Goal: Check status: Check status

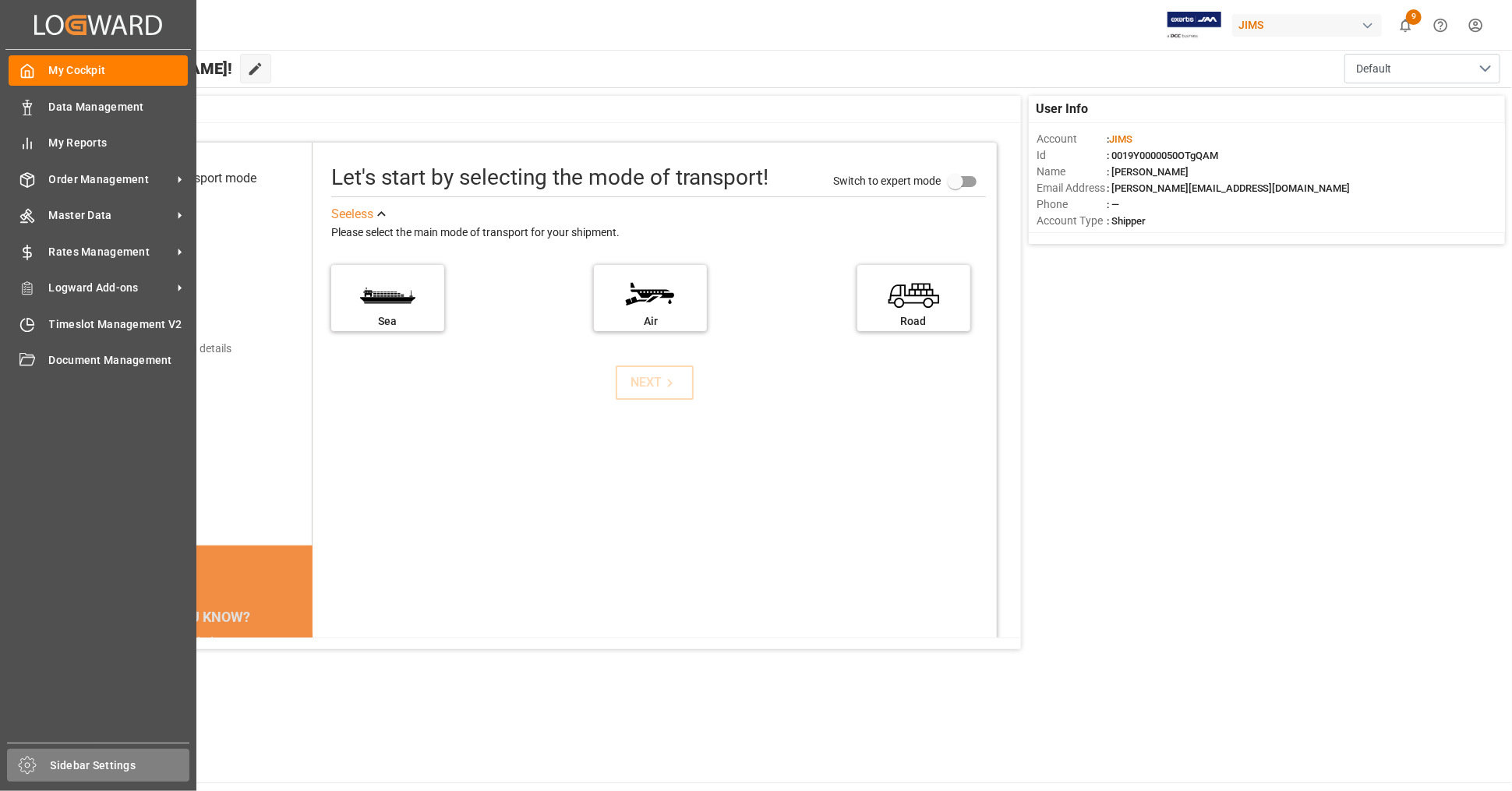
click at [32, 764] on icon at bounding box center [27, 765] width 18 height 18
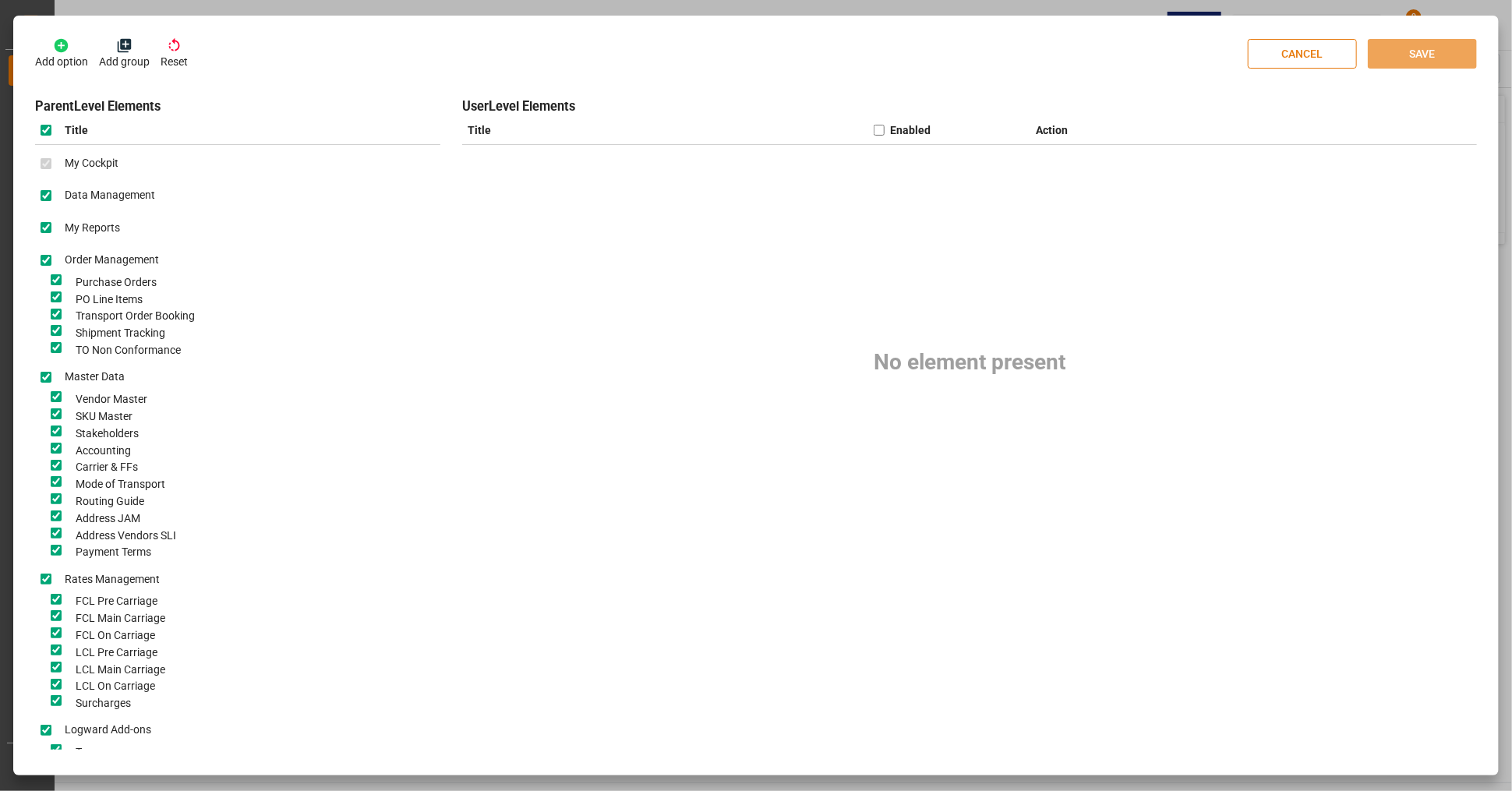
click at [1308, 44] on button "CANCEL" at bounding box center [1302, 54] width 109 height 29
checkbox input "false"
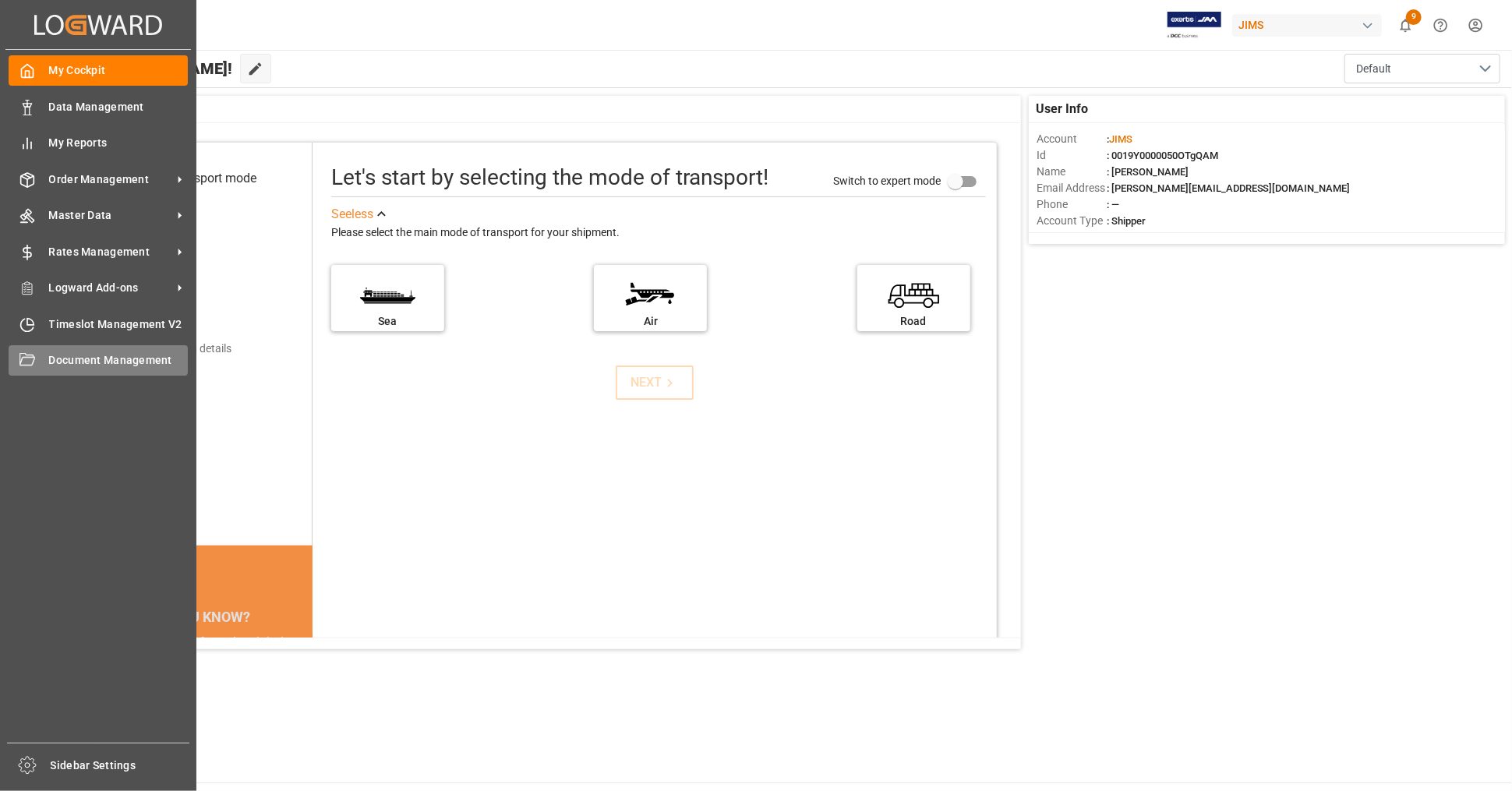
click at [35, 359] on div "Document Management Document Management" at bounding box center [98, 360] width 179 height 30
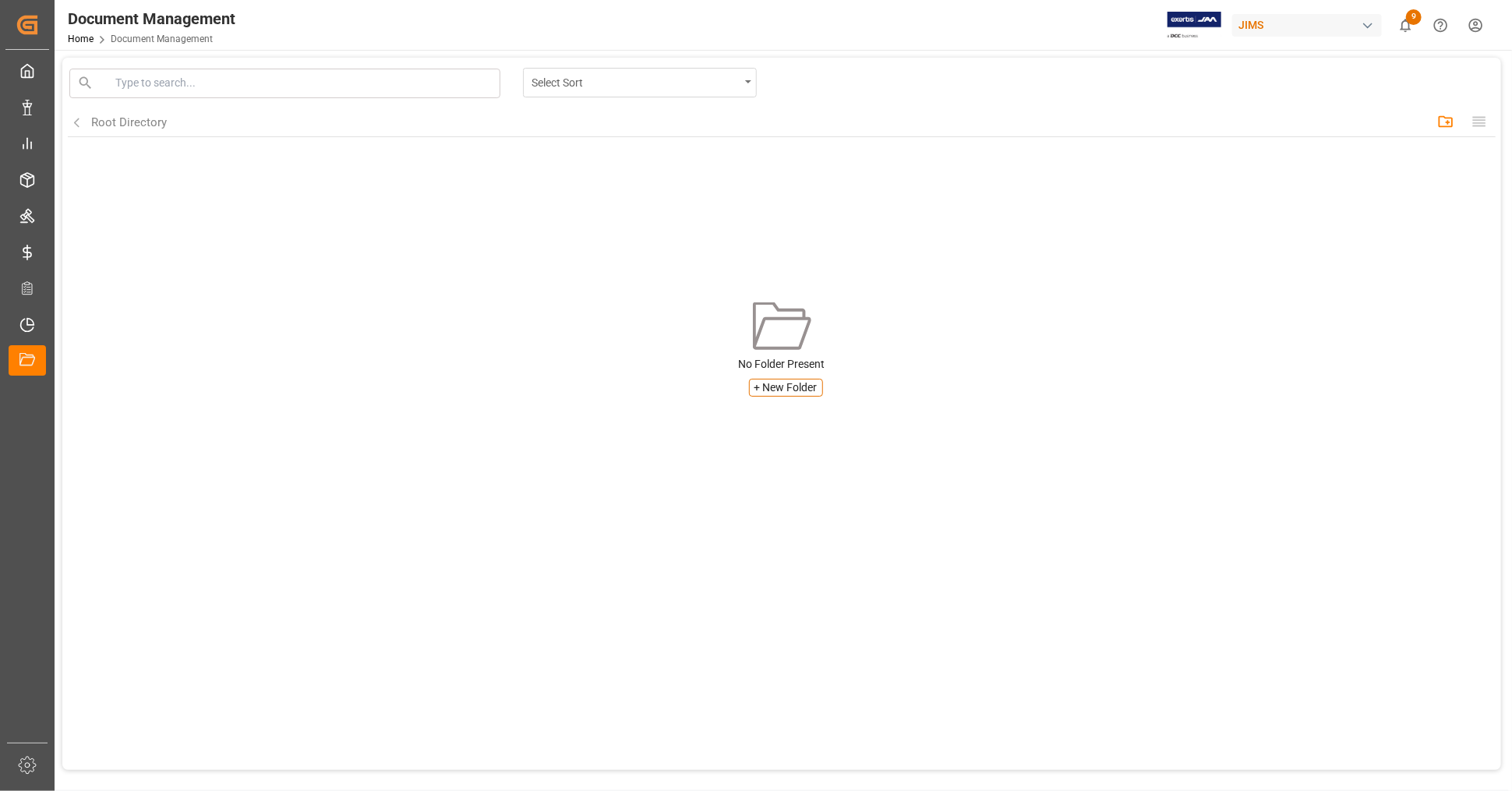
click at [751, 80] on div "Select Sort" at bounding box center [640, 82] width 234 height 29
click at [300, 248] on div "Select Sort Date Added ↑ Date Added ↓ Name ↑ Name ↓ Root Directory Create folde…" at bounding box center [782, 232] width 1428 height 333
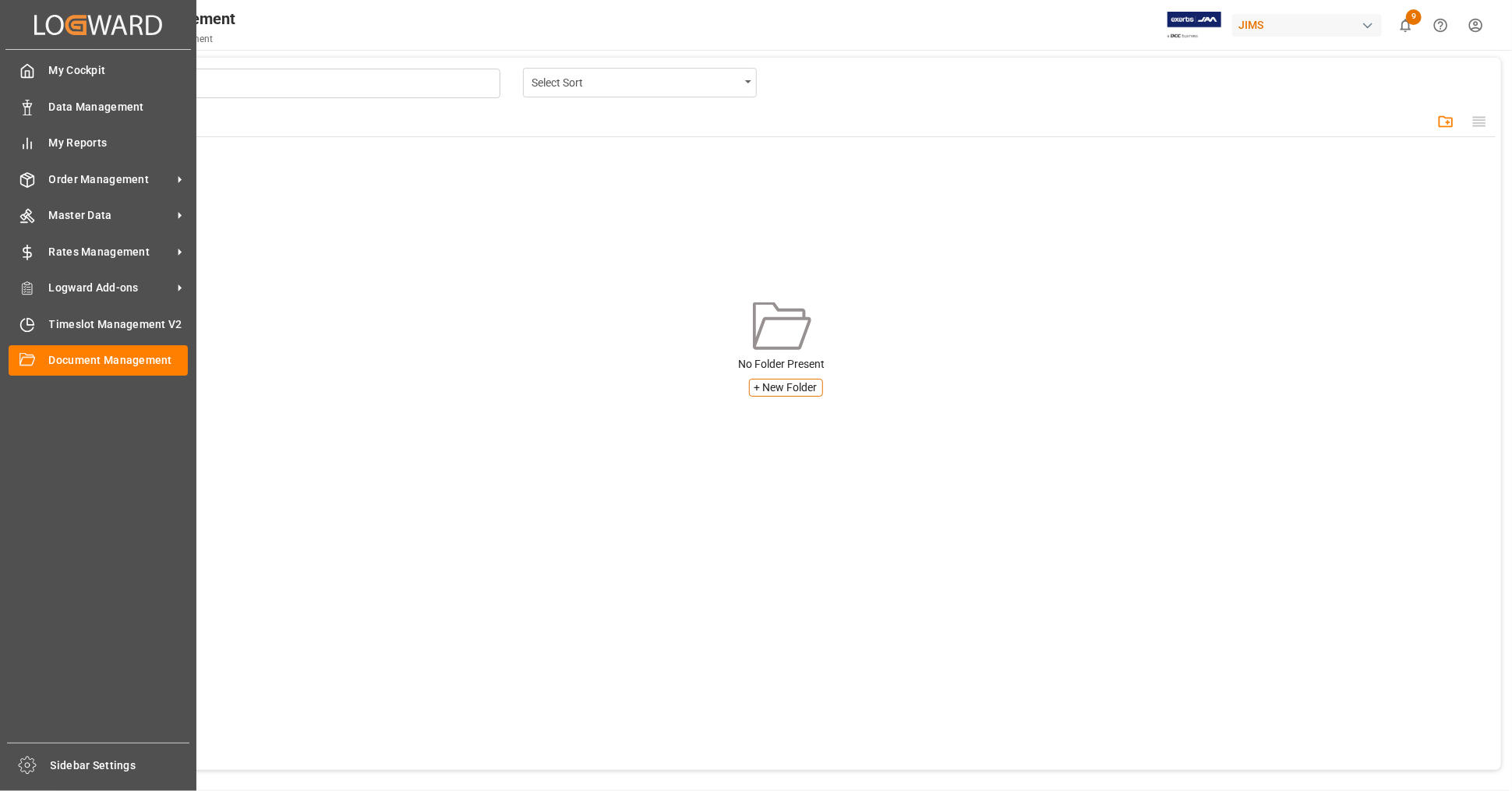
click at [134, 161] on div "My Cockpit My Cockpit Data Management Data Management My Reports My Reports Ord…" at bounding box center [98, 397] width 186 height 693
click at [135, 174] on span "Order Management" at bounding box center [111, 180] width 123 height 16
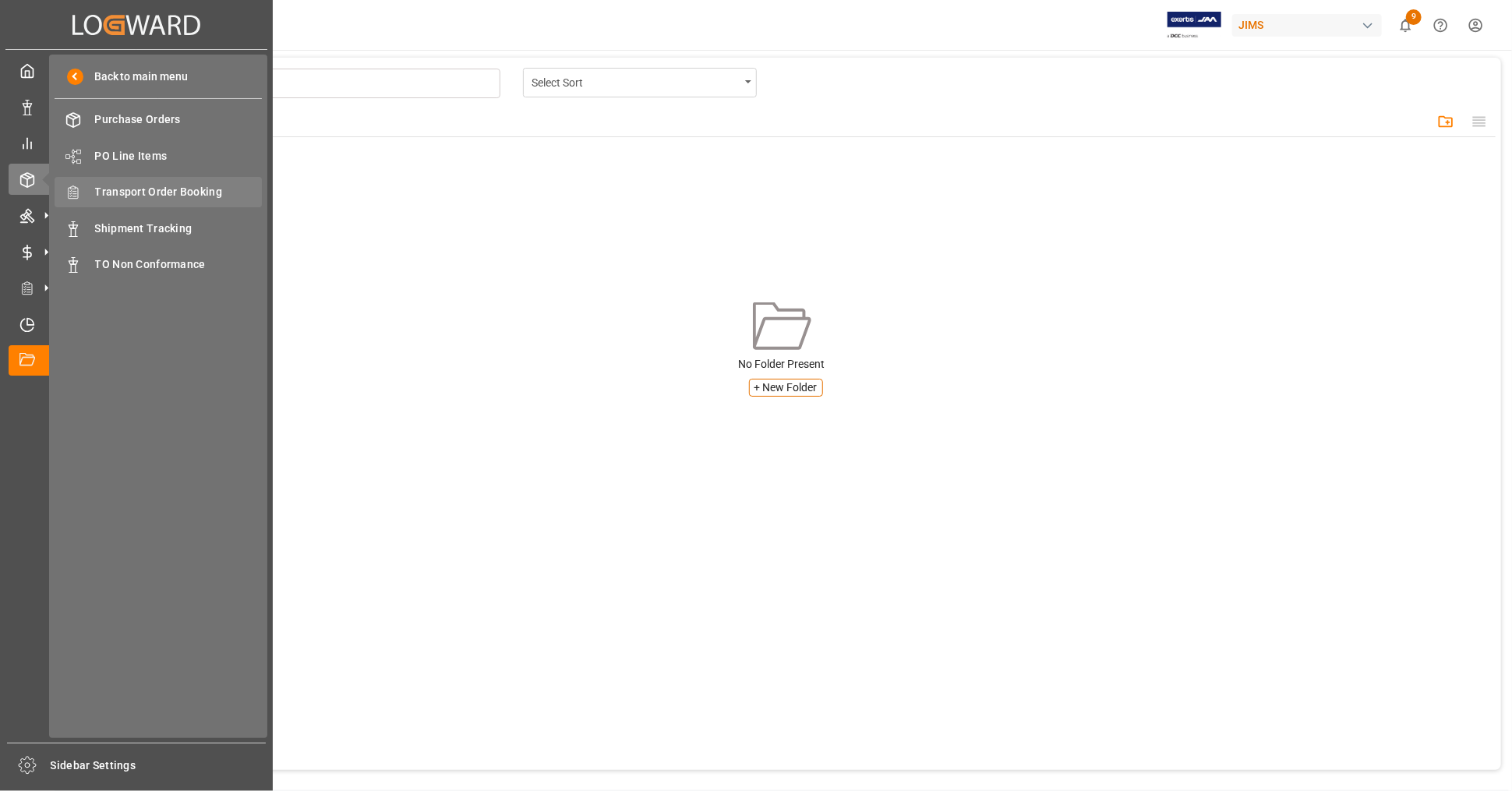
click at [228, 186] on span "Transport Order Booking" at bounding box center [178, 192] width 167 height 16
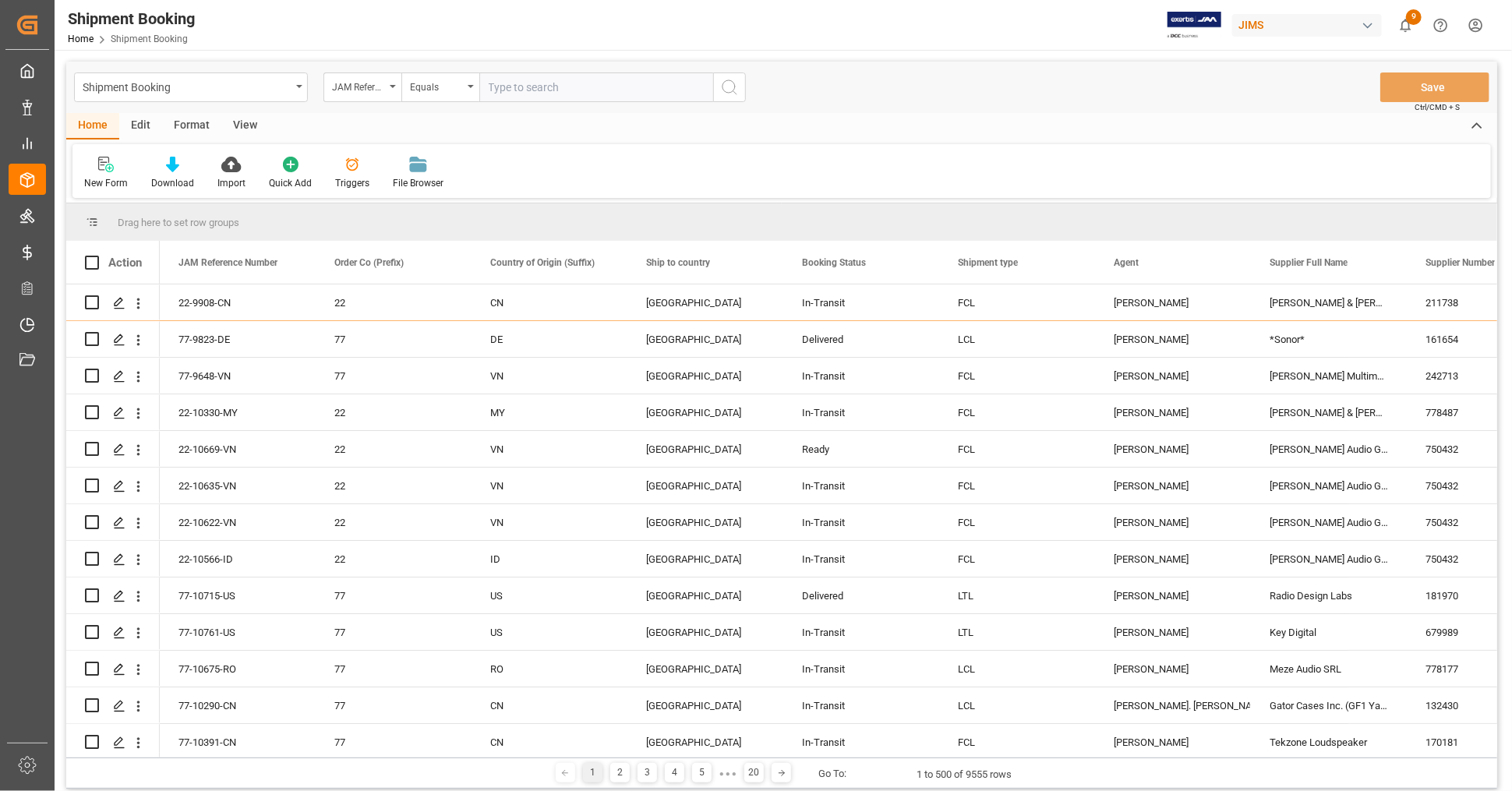
click at [540, 80] on input "text" at bounding box center [596, 87] width 234 height 29
paste input "22-10313-SE"
type input "22-10313-SE"
click at [737, 90] on icon "search button" at bounding box center [729, 87] width 18 height 18
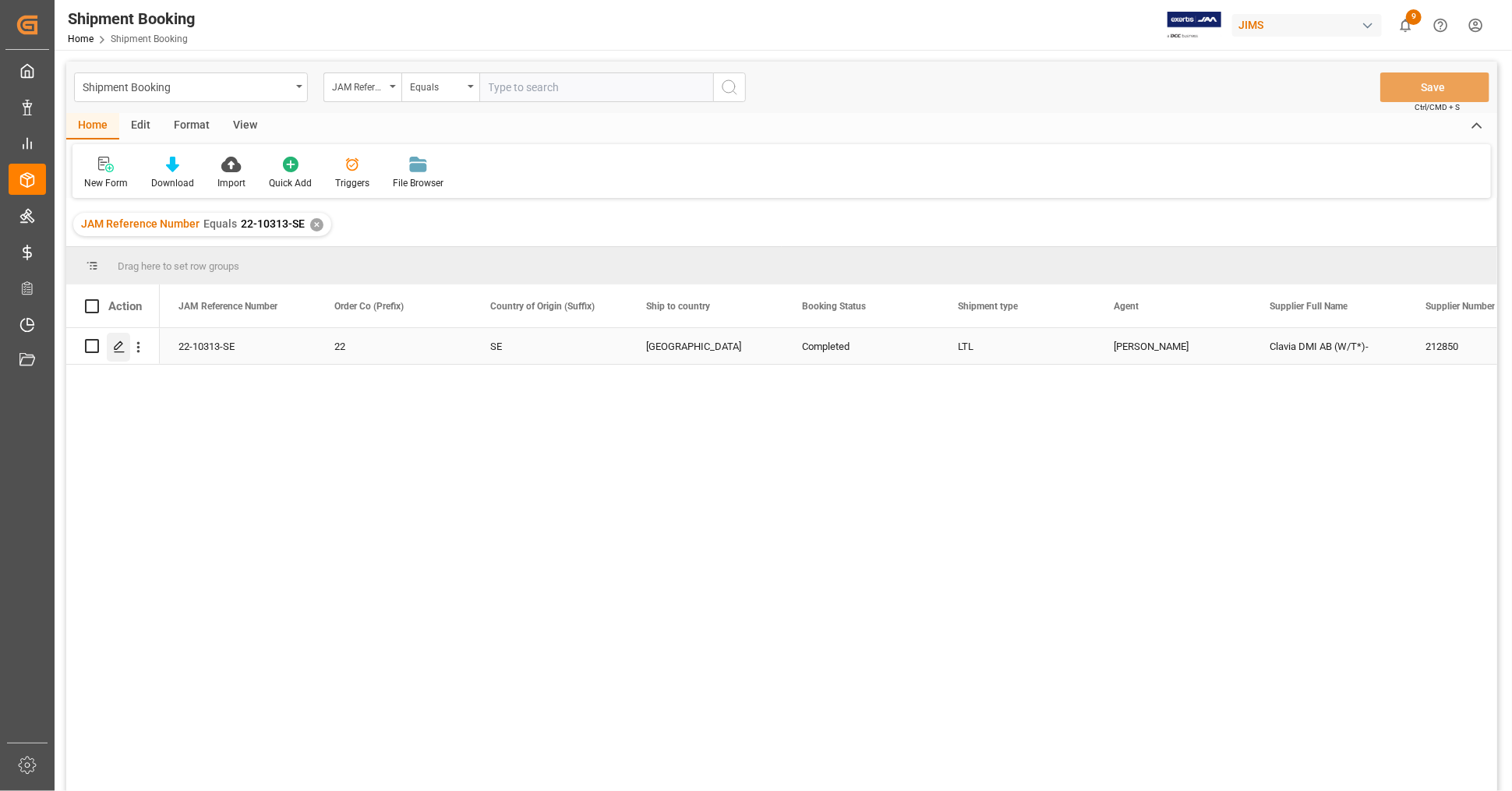
click at [118, 347] on polygon "Press SPACE to select this row." at bounding box center [118, 345] width 8 height 8
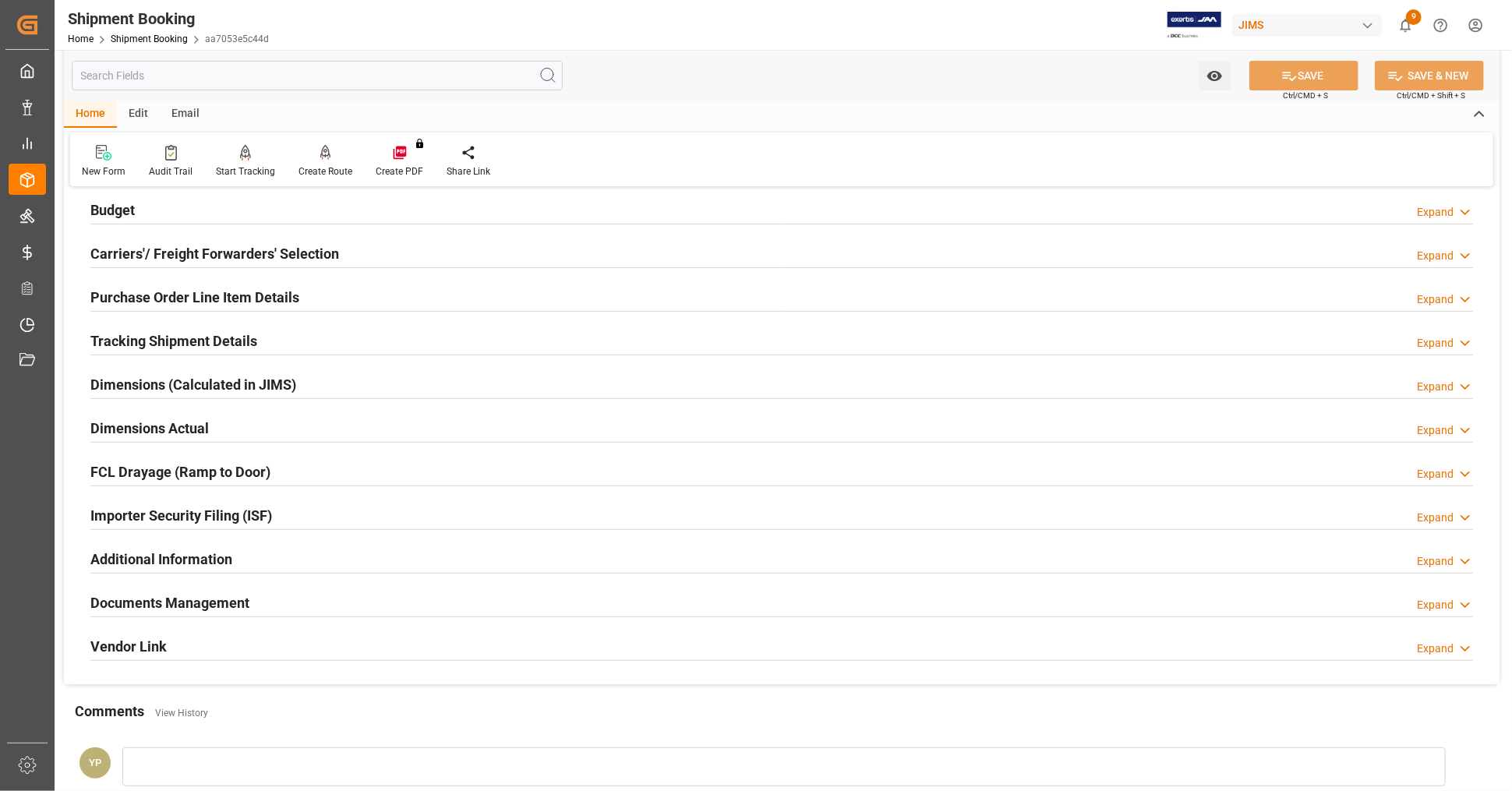
scroll to position [347, 0]
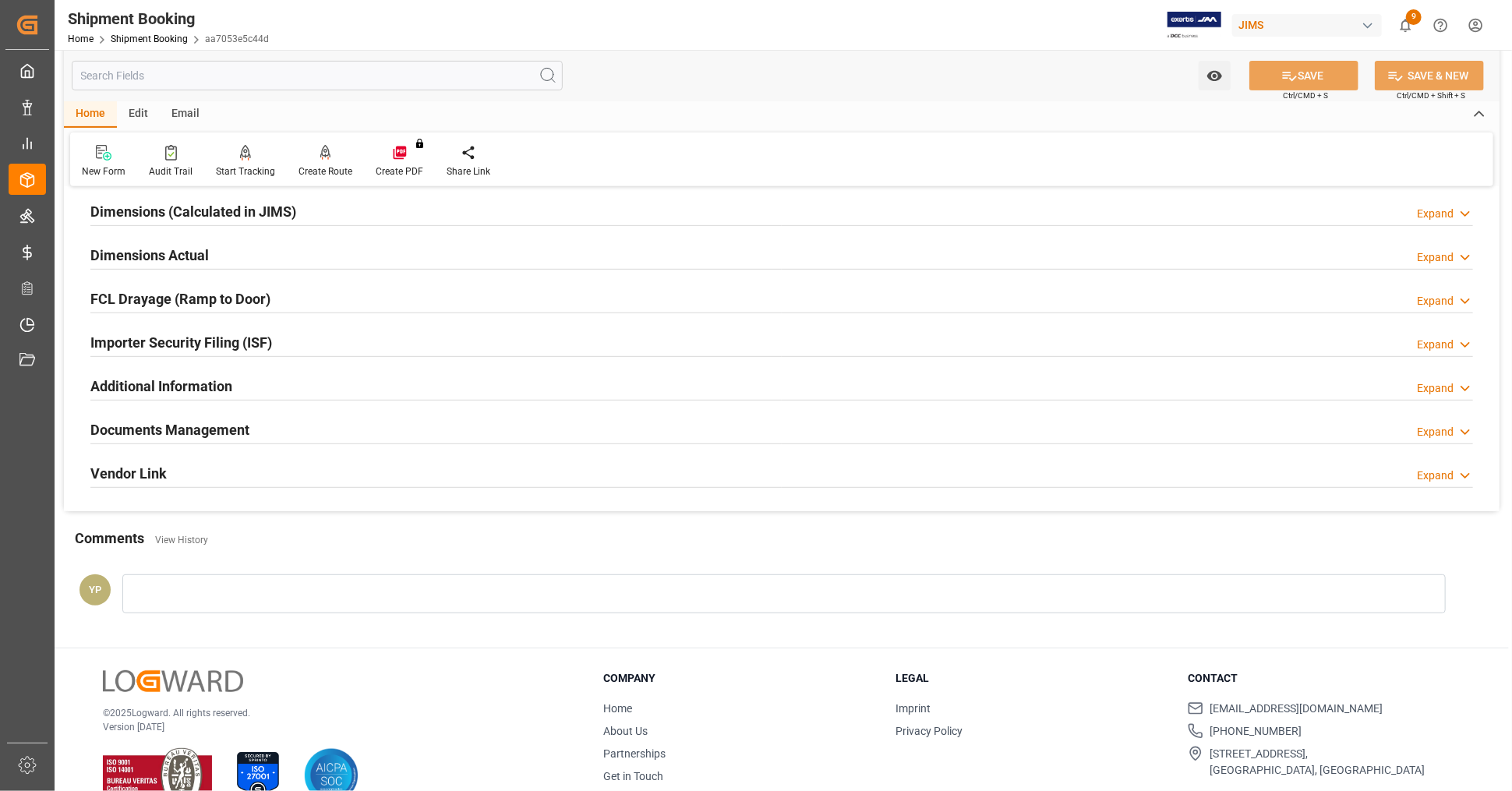
click at [200, 433] on h2 "Documents Management" at bounding box center [170, 430] width 159 height 21
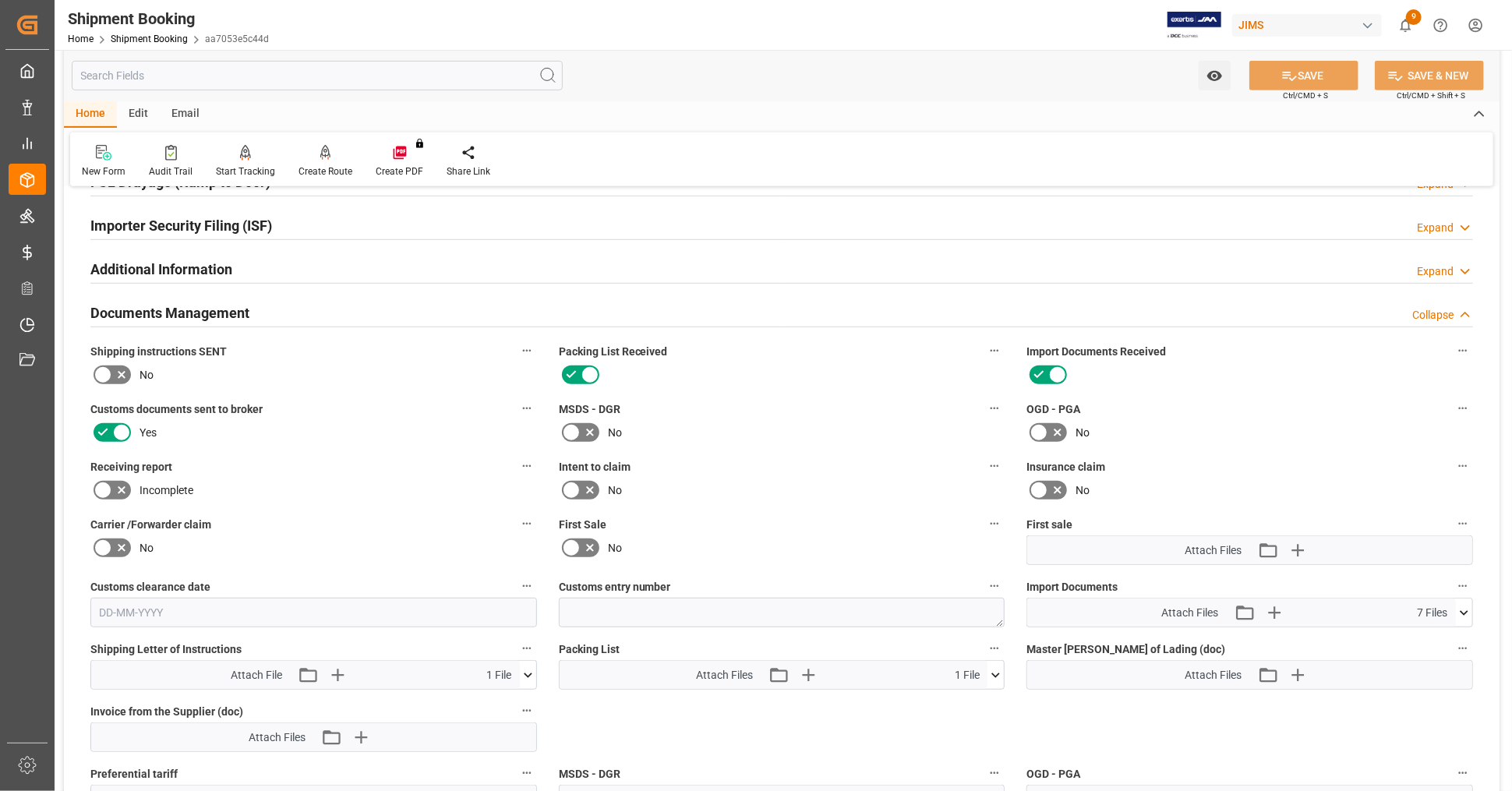
scroll to position [692, 0]
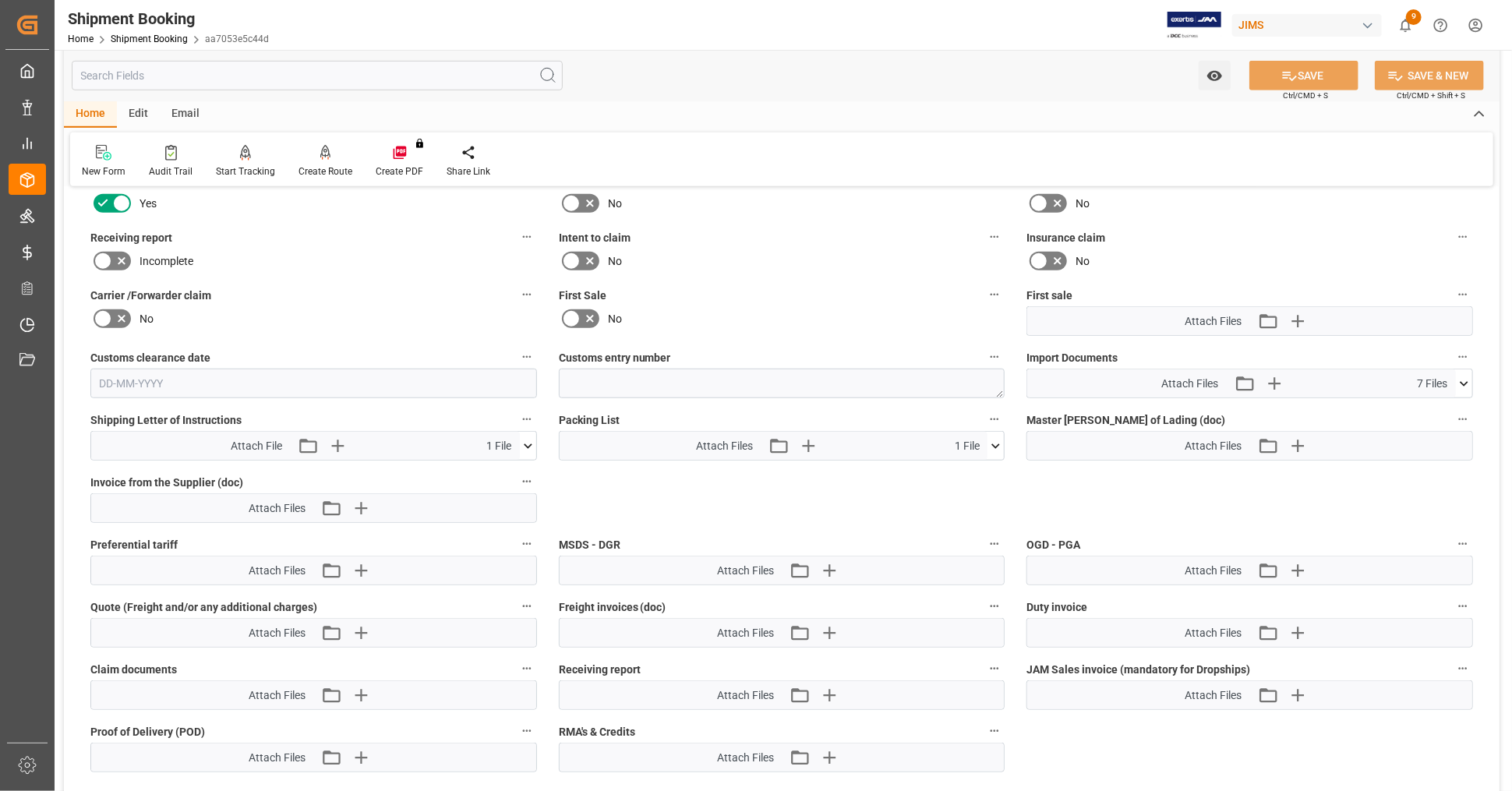
click at [1468, 376] on icon at bounding box center [1464, 384] width 16 height 16
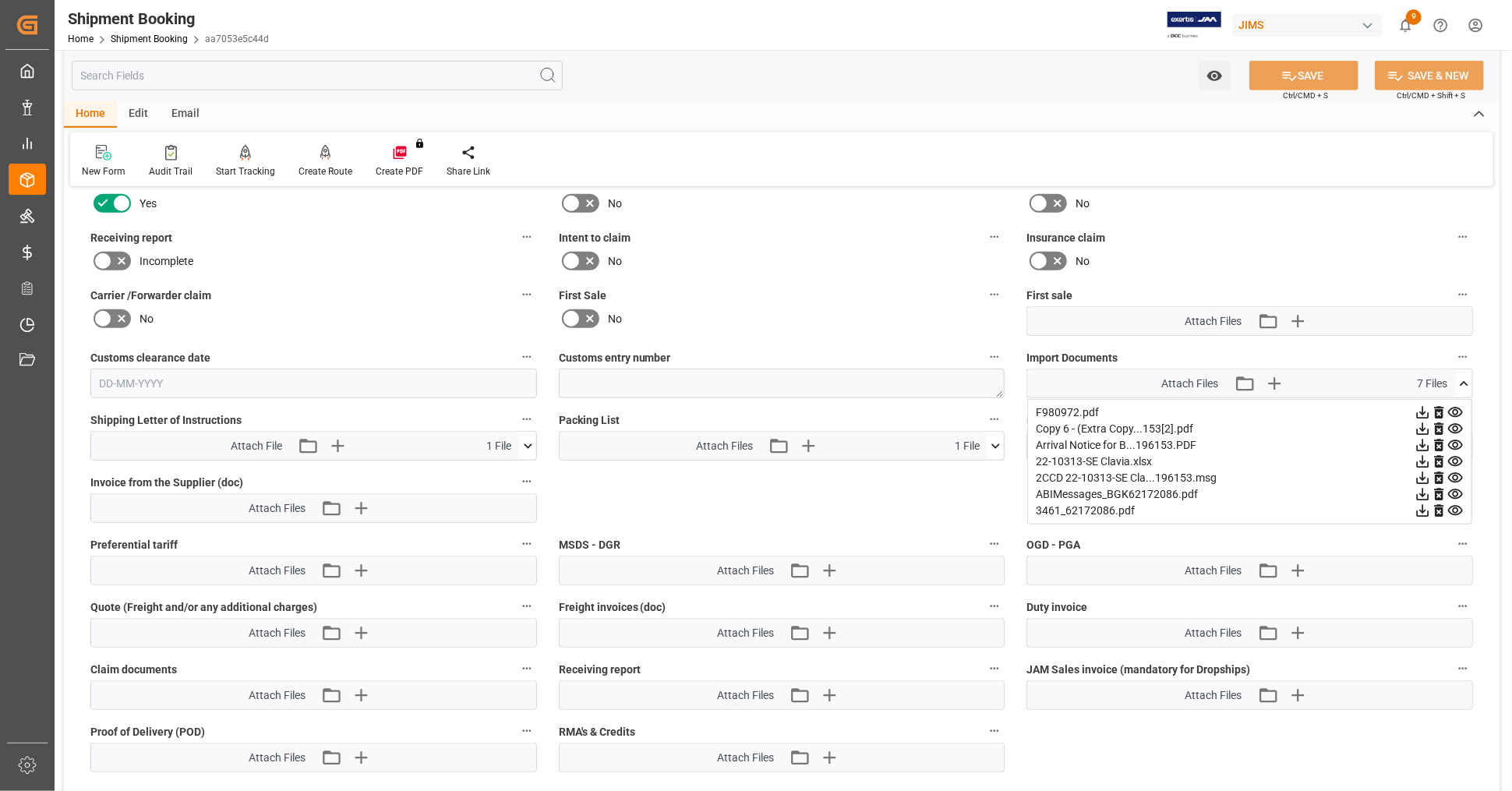
click at [1420, 454] on icon at bounding box center [1423, 462] width 16 height 16
click at [1422, 423] on icon at bounding box center [1423, 430] width 13 height 13
click at [1421, 405] on icon at bounding box center [1423, 413] width 16 height 16
